Goal: Task Accomplishment & Management: Use online tool/utility

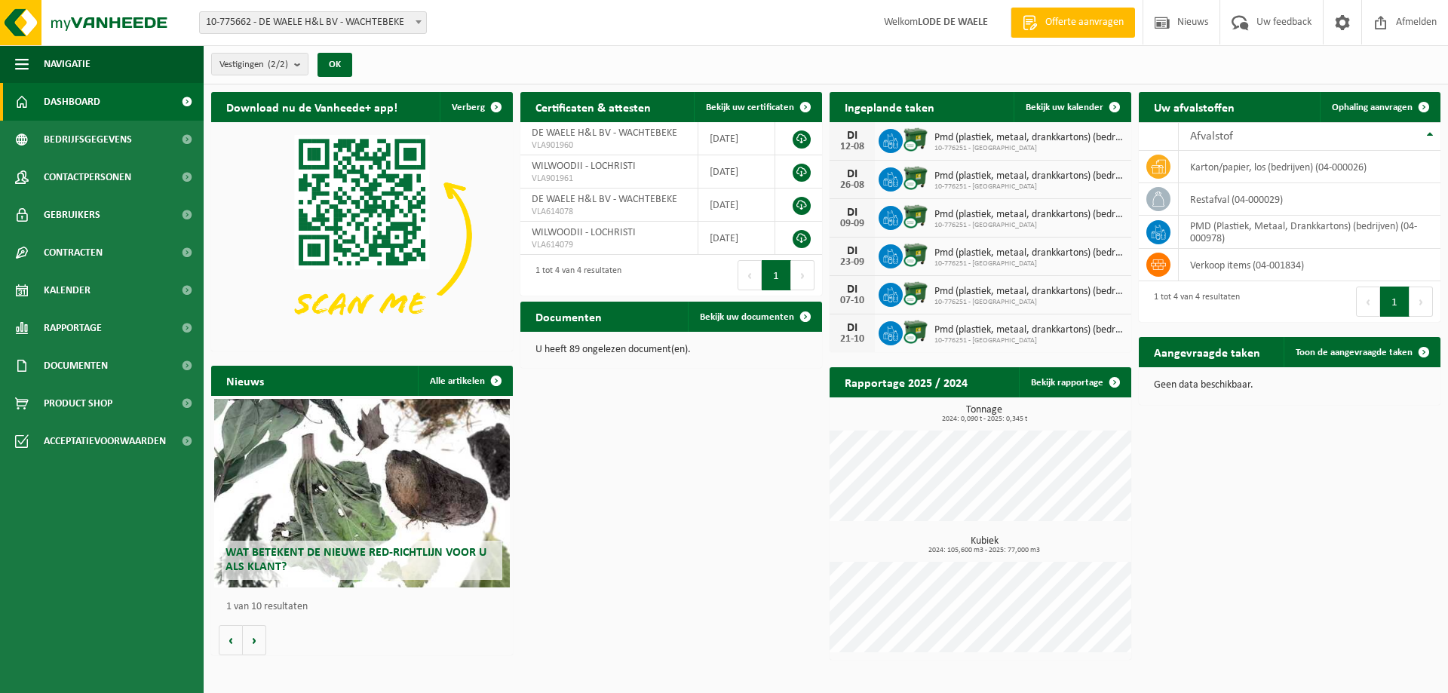
click at [403, 26] on span "10-775662 - DE WAELE H&L BV - WACHTEBEKE" at bounding box center [313, 22] width 226 height 21
select select "24074"
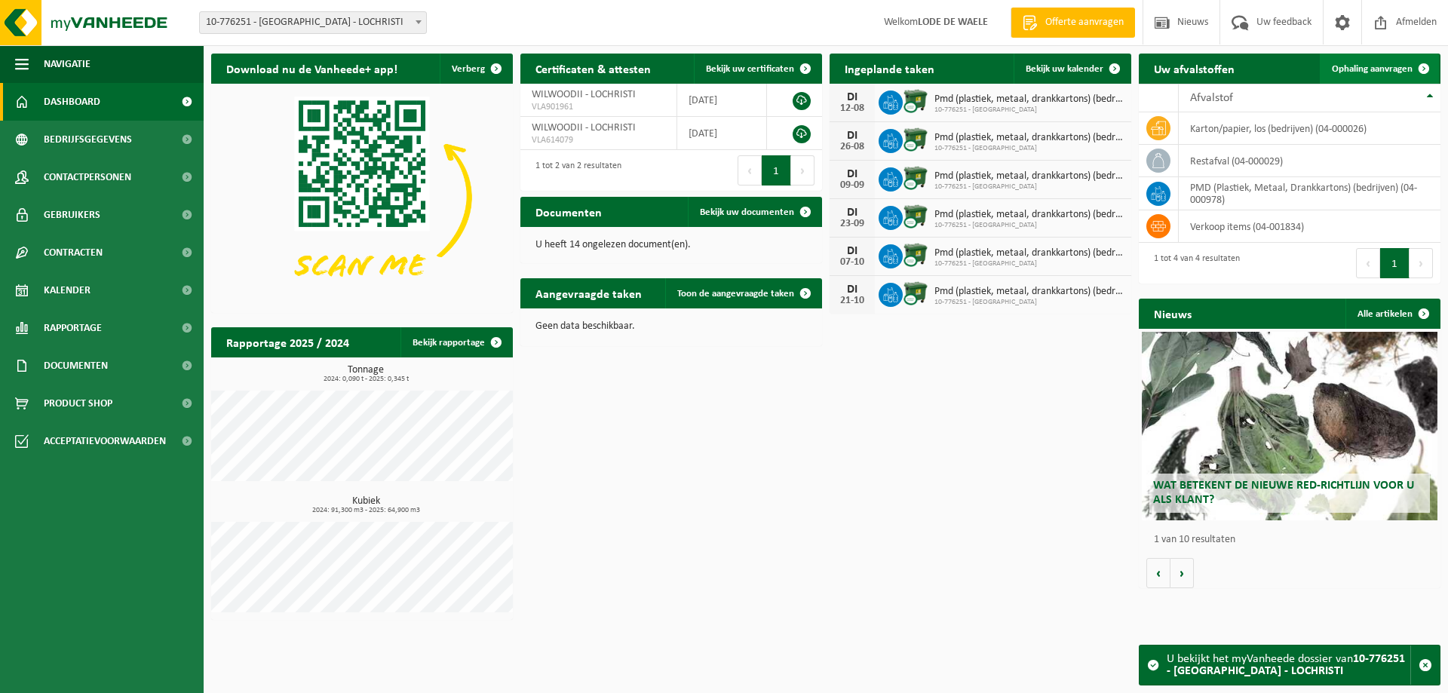
click at [1386, 66] on span "Ophaling aanvragen" at bounding box center [1372, 69] width 81 height 10
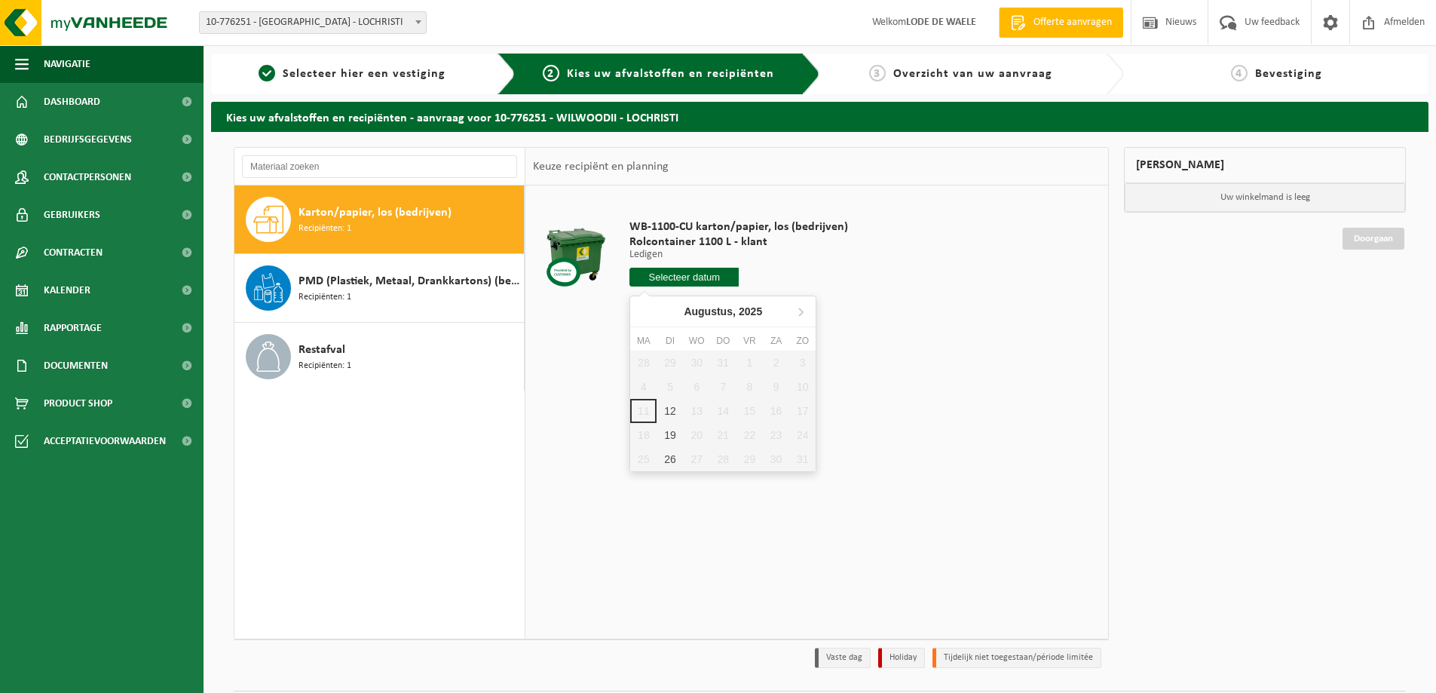
click at [673, 281] on input "text" at bounding box center [684, 277] width 109 height 19
click at [665, 434] on div "19" at bounding box center [670, 435] width 26 height 24
type input "Van 2025-08-19"
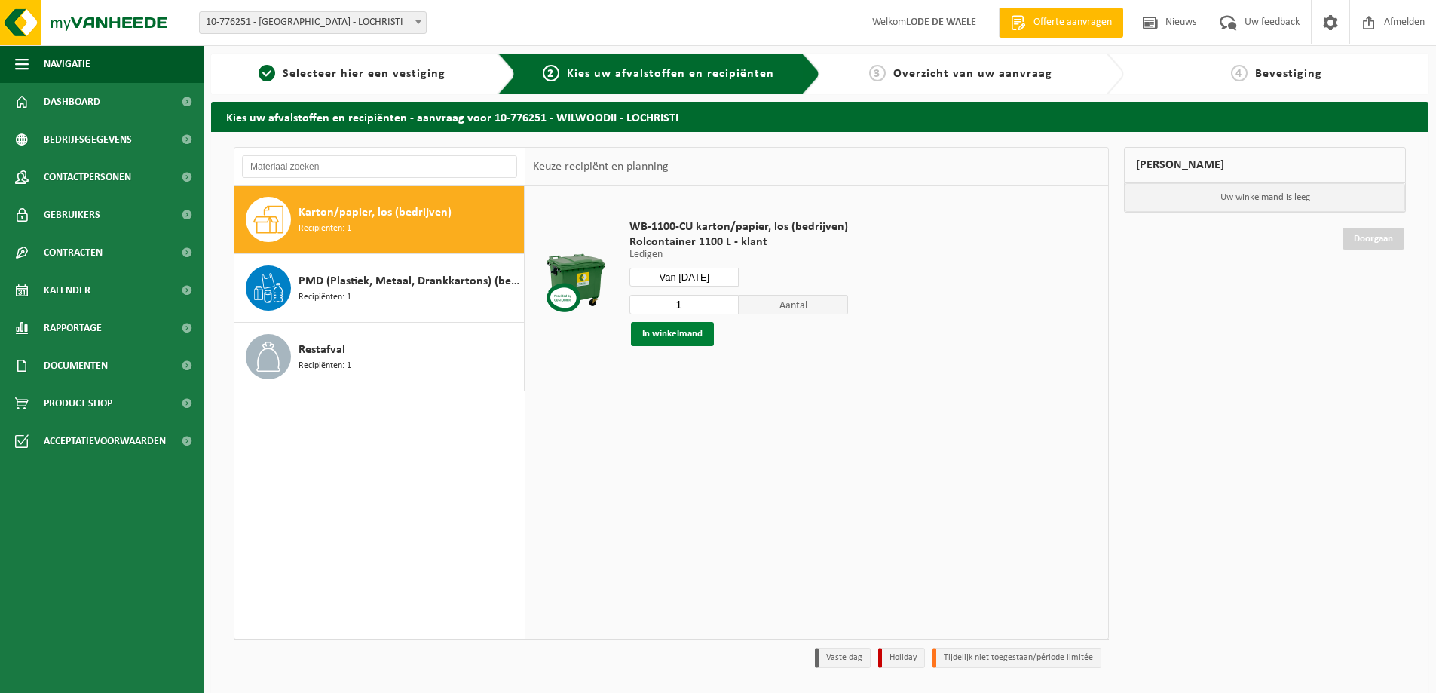
click at [669, 338] on button "In winkelmand" at bounding box center [672, 334] width 83 height 24
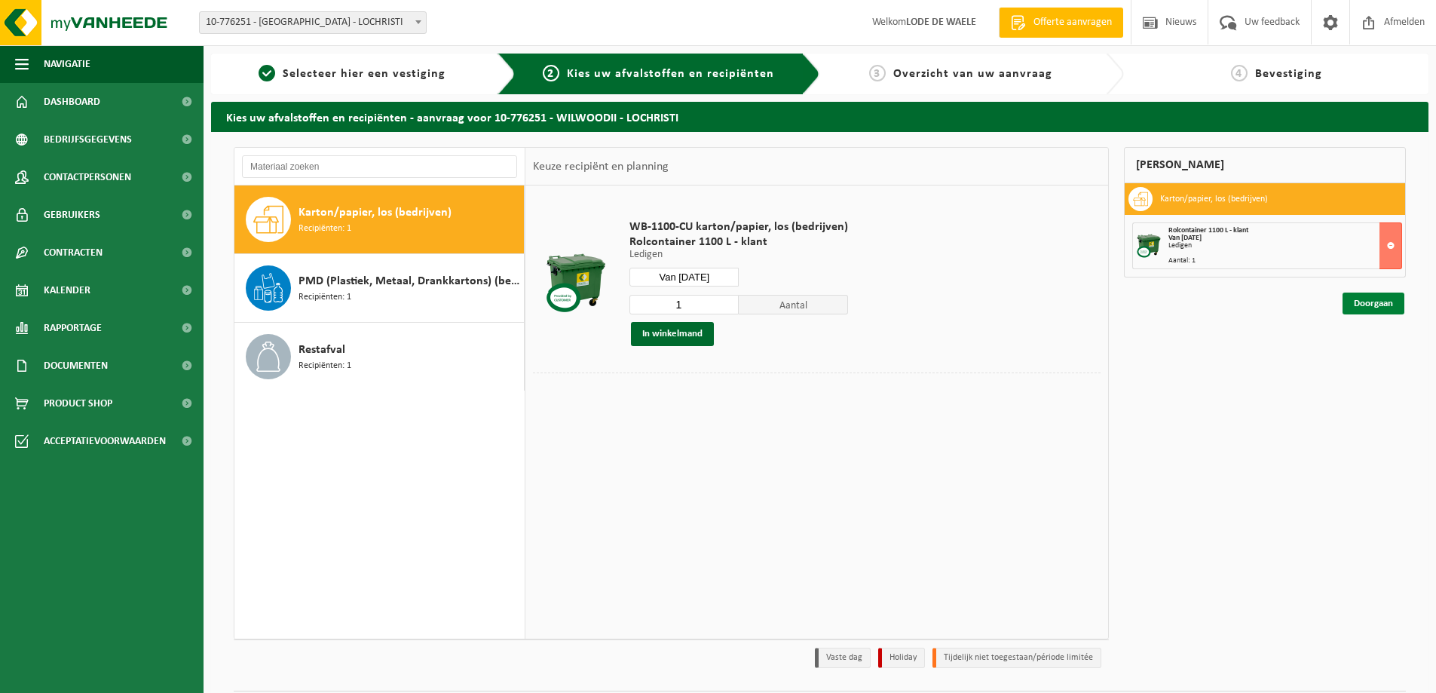
click at [1375, 305] on link "Doorgaan" at bounding box center [1374, 304] width 62 height 22
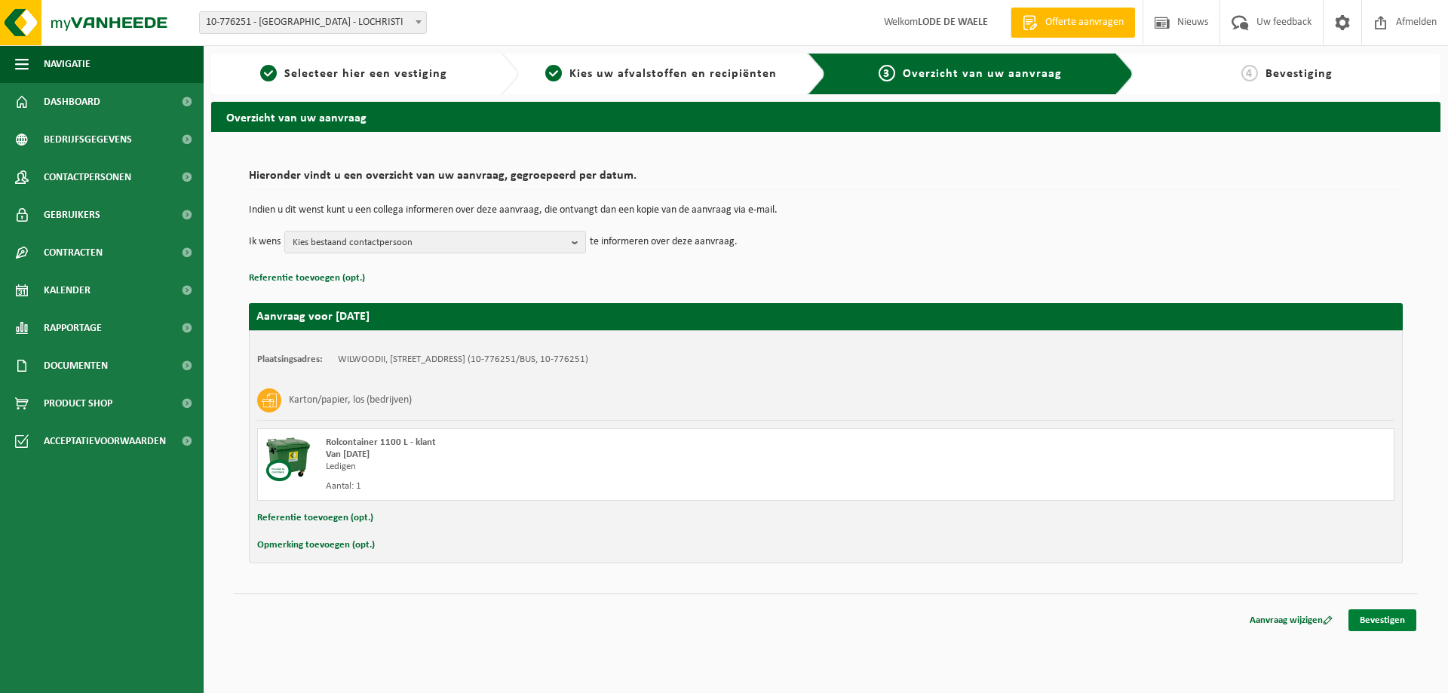
click at [1381, 625] on link "Bevestigen" at bounding box center [1382, 620] width 68 height 22
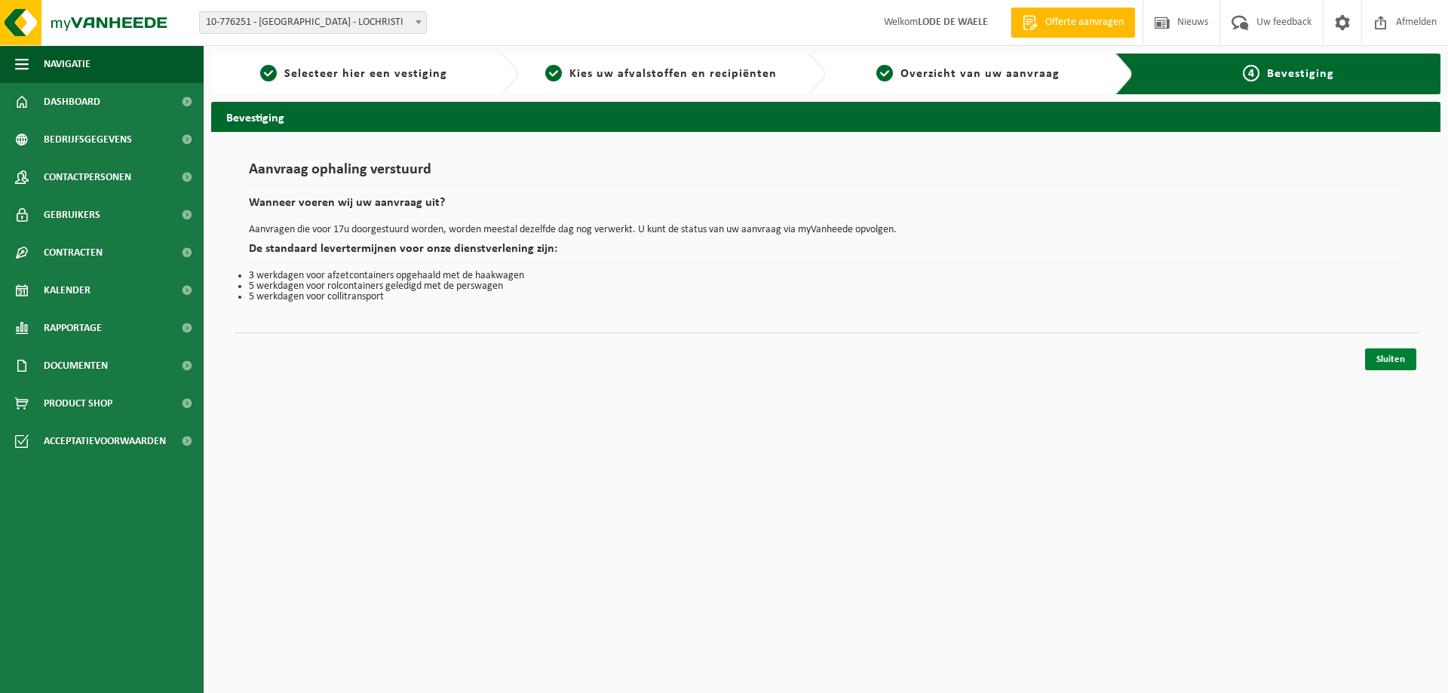
click at [1406, 362] on link "Sluiten" at bounding box center [1390, 359] width 51 height 22
